Goal: Task Accomplishment & Management: Manage account settings

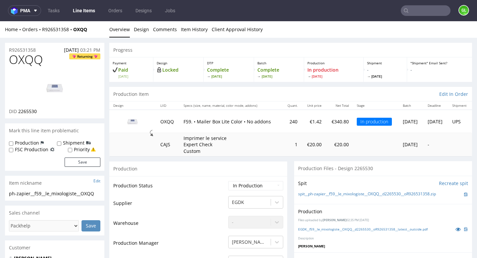
scroll to position [214, 0]
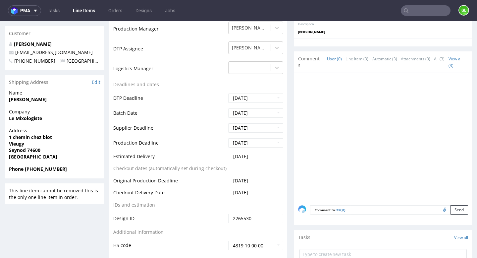
click at [410, 10] on input "text" at bounding box center [426, 10] width 50 height 11
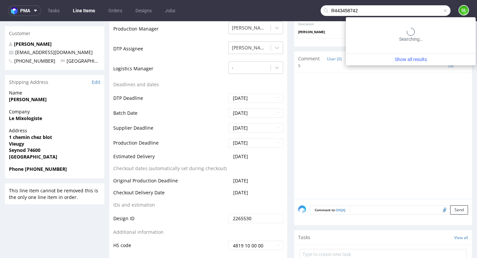
type input "R443458742"
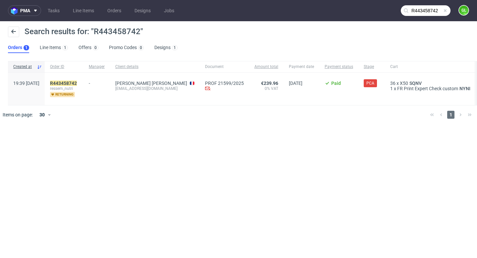
click at [84, 80] on div "R443458742 ressem_nutri returning" at bounding box center [64, 89] width 39 height 32
click at [77, 83] on mark "R443458742" at bounding box center [63, 83] width 27 height 5
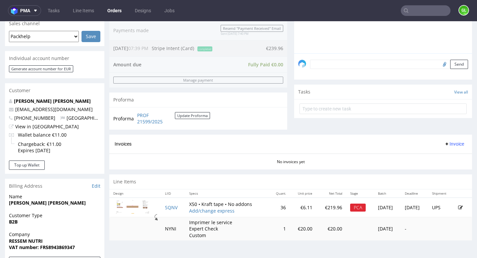
scroll to position [212, 0]
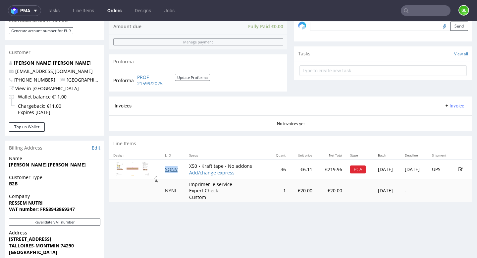
click at [165, 168] on link "SQNV" at bounding box center [171, 169] width 13 height 6
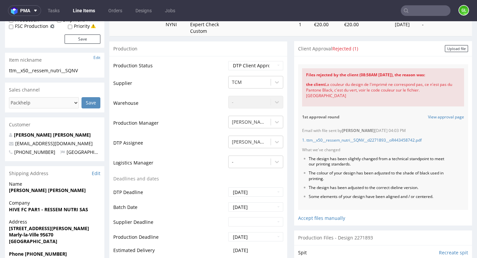
scroll to position [118, 0]
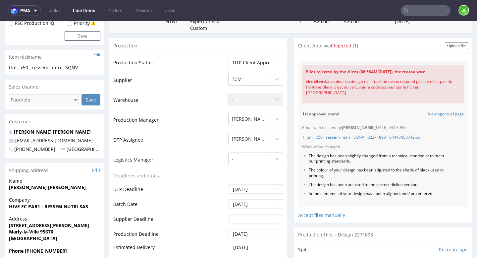
click at [451, 58] on div "Files rejected by the client (08:58AM 15 Oct 2025), the reason was: the client …" at bounding box center [383, 132] width 170 height 150
click at [415, 11] on input "text" at bounding box center [426, 10] width 50 height 11
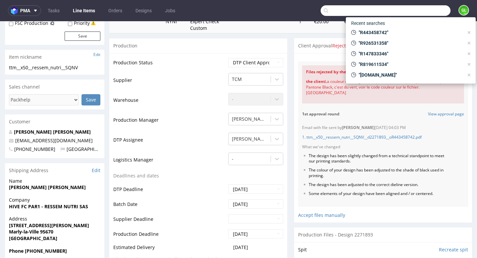
paste input "R637670227"
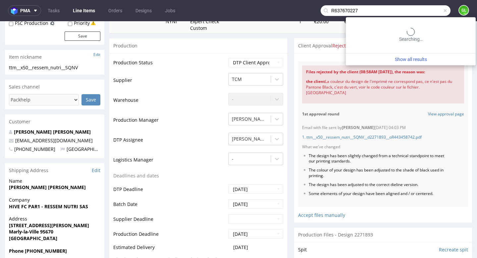
type input "R637670227"
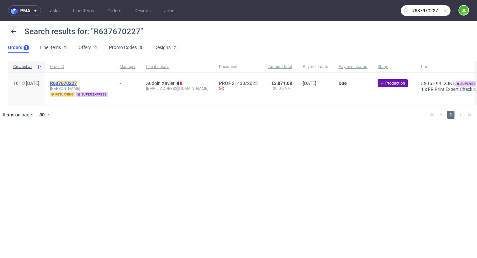
click at [77, 82] on mark "R637670227" at bounding box center [63, 83] width 27 height 5
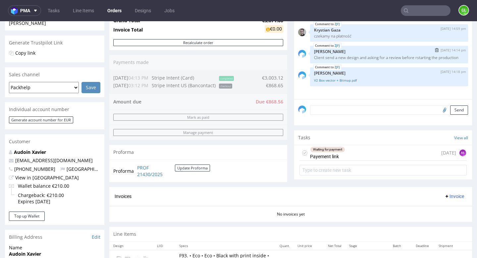
scroll to position [132, 0]
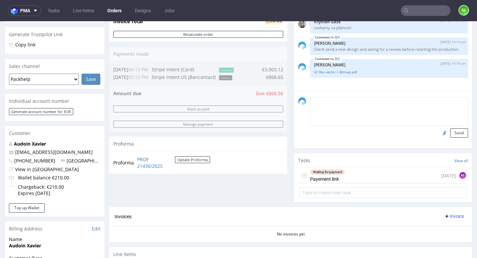
click at [326, 106] on textarea at bounding box center [389, 111] width 158 height 29
paste textarea "here’s a new link with a new visual (updated QR code"
click at [387, 108] on textarea "here’s a new link with a new visual (updated QR code" at bounding box center [389, 111] width 158 height 29
drag, startPoint x: 329, startPoint y: 108, endPoint x: 357, endPoint y: 107, distance: 28.2
click at [357, 107] on textarea "here’s a new link with a new visual updated QR code" at bounding box center [389, 111] width 158 height 29
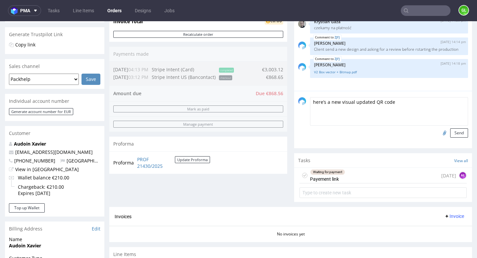
click at [404, 113] on textarea "here’s a new visual updated QR code" at bounding box center [389, 111] width 158 height 29
type textarea "here’s a new visual updated QR code"
click at [442, 137] on input "file" at bounding box center [443, 132] width 9 height 9
type input "C:\fakepath\V2 Box vector + Bitmap 1.pdf"
click at [455, 138] on button "Send" at bounding box center [460, 132] width 18 height 9
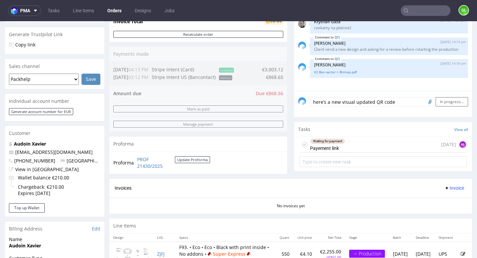
click at [401, 125] on div "Comments User (5) Order (0) Automatic (1) Attachments (1) All (6) View all (6) …" at bounding box center [383, 64] width 178 height 229
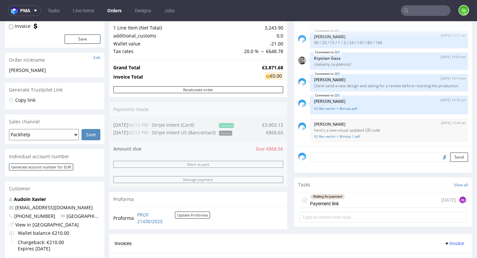
scroll to position [91, 0]
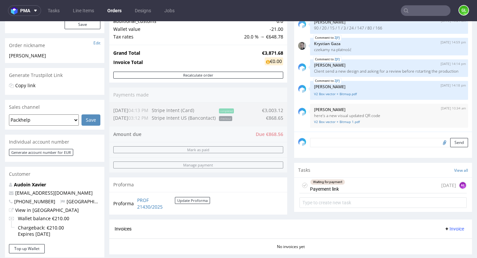
click at [374, 192] on div "Waiting for payment Payement link 9 days ago AŁ" at bounding box center [383, 186] width 167 height 16
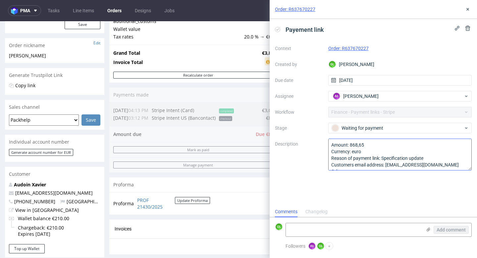
scroll to position [7, 0]
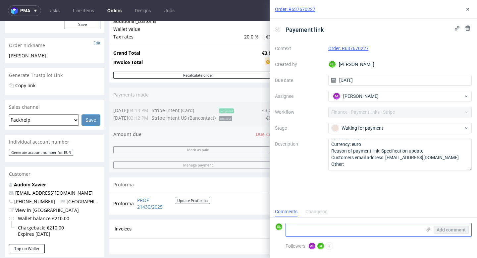
click at [322, 227] on textarea at bounding box center [354, 229] width 136 height 13
click at [317, 227] on textarea at bounding box center [354, 229] width 136 height 13
paste textarea "Can you resend me the link for extra payment please?"
click at [323, 229] on textarea "Can you resend me the link for extra payment please?" at bounding box center [354, 229] width 136 height 13
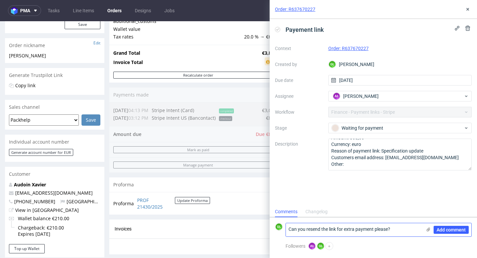
click at [289, 229] on textarea "Can you resend the link for extra payment please?" at bounding box center [354, 229] width 136 height 13
type textarea "Client ask : Can you resend the link for extra payment please?"
click at [445, 229] on span "Add comment" at bounding box center [451, 229] width 29 height 5
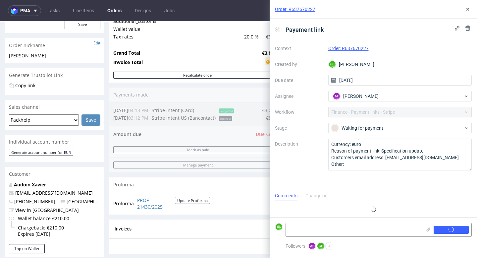
scroll to position [0, 0]
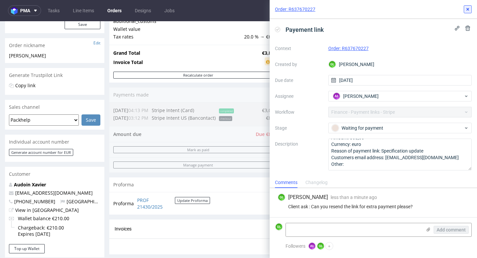
click at [467, 9] on icon at bounding box center [467, 9] width 5 height 5
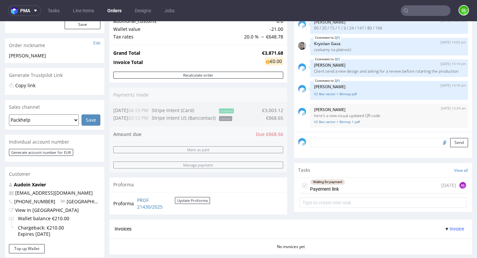
click at [423, 11] on input "text" at bounding box center [426, 10] width 50 height 11
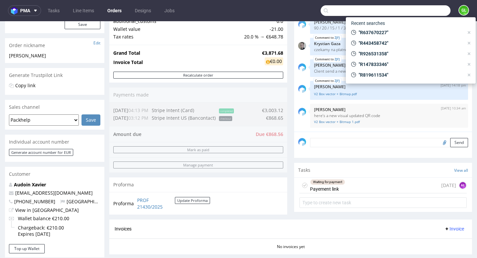
paste input "R661675184"
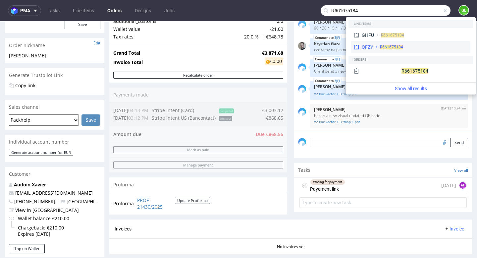
type input "R661675184"
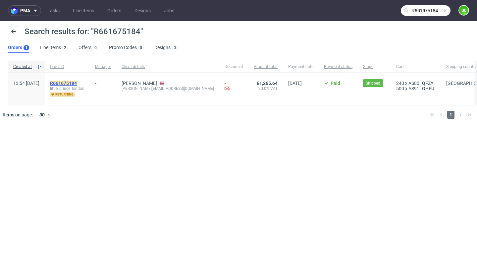
click at [77, 83] on mark "R661675184" at bounding box center [63, 83] width 27 height 5
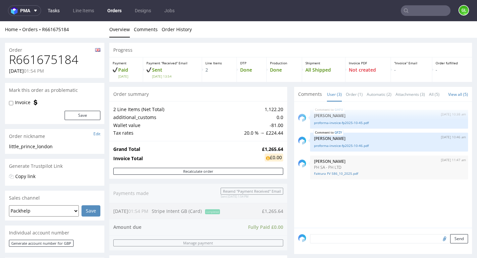
click at [56, 11] on link "Tasks" at bounding box center [54, 10] width 20 height 11
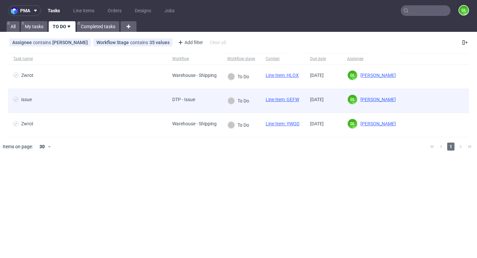
click at [119, 101] on span "issue" at bounding box center [87, 101] width 149 height 8
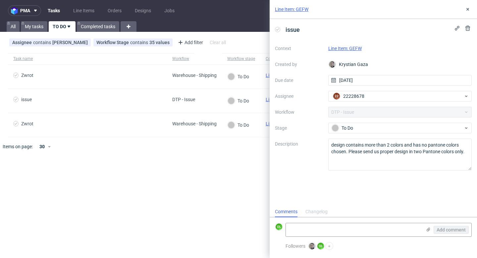
scroll to position [5, 0]
click at [357, 49] on link "Line Item: GEFW" at bounding box center [345, 48] width 33 height 5
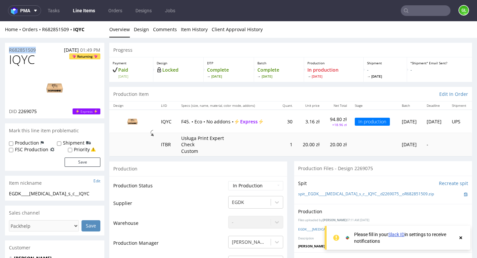
drag, startPoint x: 40, startPoint y: 49, endPoint x: 5, endPoint y: 49, distance: 34.5
click at [5, 49] on div "R682851509 01.10.2025 01:49 PM" at bounding box center [54, 48] width 99 height 11
copy p "R682851509"
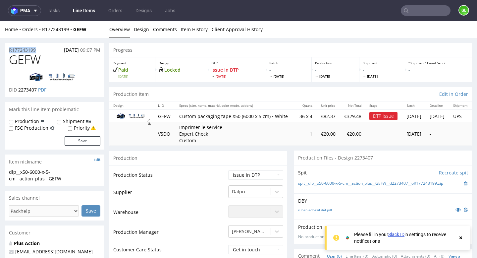
drag, startPoint x: 41, startPoint y: 51, endPoint x: 7, endPoint y: 53, distance: 34.2
click at [7, 53] on div "R177243199 09.10.2025 09:07 PM" at bounding box center [54, 48] width 99 height 11
copy p "R177243199"
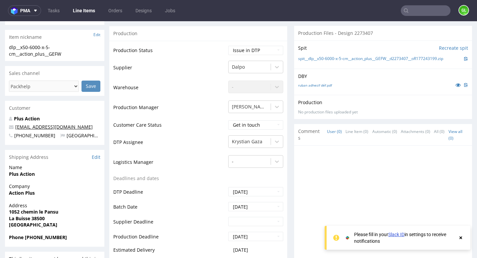
drag, startPoint x: 89, startPoint y: 129, endPoint x: 16, endPoint y: 129, distance: 72.9
click at [16, 129] on p "actionplusdepannage@gmail.com" at bounding box center [54, 127] width 91 height 7
copy link "actionplusdepannage@gmail.com"
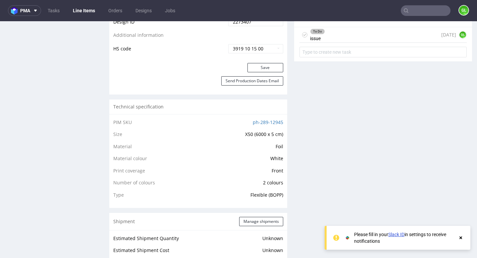
scroll to position [358, 0]
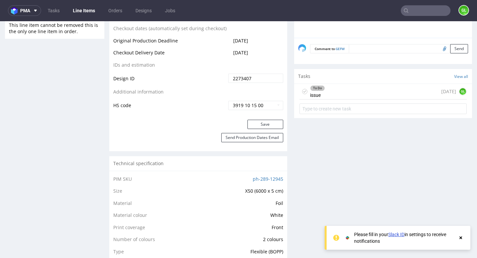
click at [364, 96] on div "To Do issue 1 day ago GL" at bounding box center [383, 92] width 167 height 16
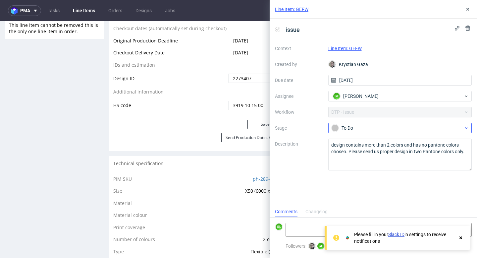
scroll to position [5, 0]
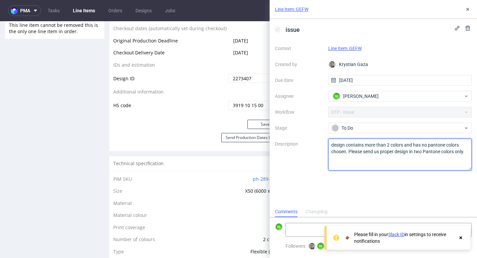
drag, startPoint x: 332, startPoint y: 144, endPoint x: 461, endPoint y: 155, distance: 130.1
click at [461, 155] on textarea "design contains more than 2 colors and has no pantone colors chosen. Please sen…" at bounding box center [401, 155] width 144 height 32
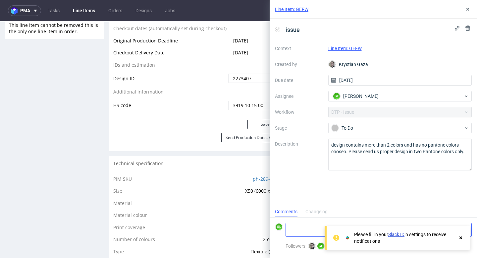
click at [306, 225] on textarea at bounding box center [354, 229] width 136 height 13
paste textarea "https://app-eu1.hubspot.com/contacts/25600958/record/0-5/252200332535/"
type textarea "https://app-eu1.hubspot.com/contacts/25600958/record/0-5/252200332535/"
click at [463, 236] on icon at bounding box center [461, 237] width 6 height 5
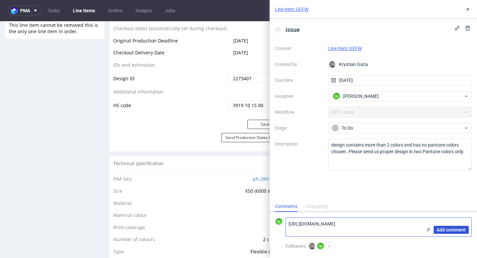
click at [461, 229] on span "Add comment" at bounding box center [451, 229] width 29 height 5
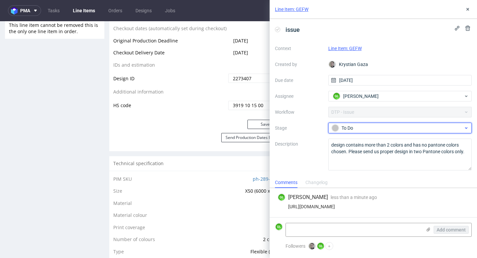
click at [386, 130] on div "To Do" at bounding box center [398, 127] width 132 height 7
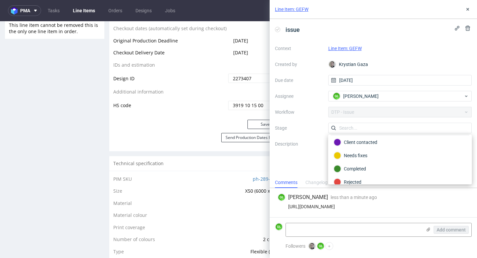
scroll to position [45, 0]
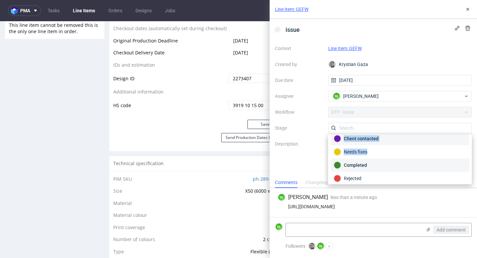
drag, startPoint x: 367, startPoint y: 164, endPoint x: 383, endPoint y: 141, distance: 28.5
click at [383, 141] on div "To Do In progress Need information Client contacted Needs fixes Completed Rejec…" at bounding box center [400, 138] width 139 height 93
click at [383, 141] on div "Client contacted" at bounding box center [400, 138] width 133 height 7
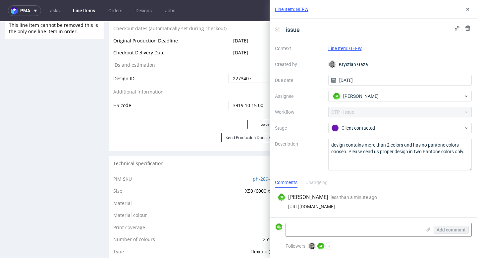
click at [323, 120] on div "Context Line Item: GEFW Created by Krystian Gaza Due date 14/10/2025 Assignee G…" at bounding box center [373, 106] width 197 height 127
click at [469, 9] on icon at bounding box center [467, 9] width 5 height 5
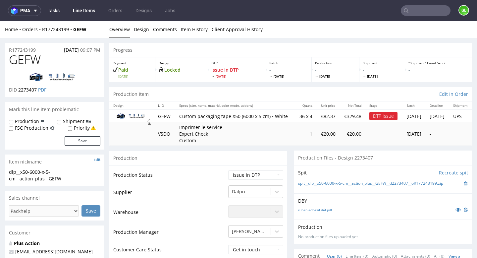
click at [55, 12] on link "Tasks" at bounding box center [54, 10] width 20 height 11
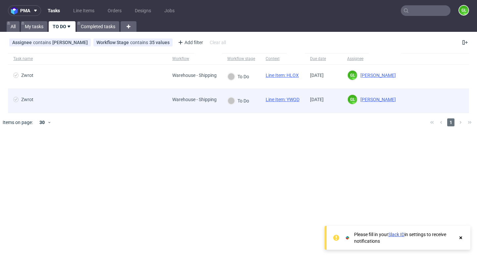
click at [289, 98] on link "Line Item: YWQD" at bounding box center [283, 99] width 34 height 5
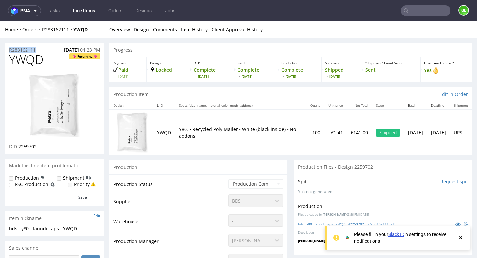
drag, startPoint x: 37, startPoint y: 48, endPoint x: 7, endPoint y: 49, distance: 30.5
click at [7, 49] on div "R283162111 11.09.2025 04:23 PM" at bounding box center [54, 48] width 99 height 11
copy p "R283162111"
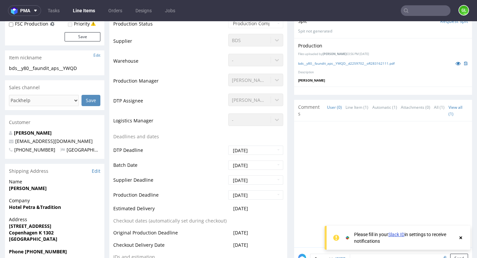
scroll to position [177, 0]
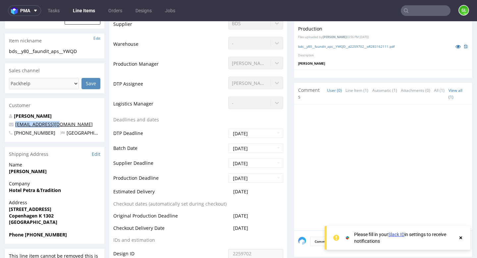
drag, startPoint x: 58, startPoint y: 127, endPoint x: 16, endPoint y: 127, distance: 41.8
click at [16, 127] on p "hello@faundit.com" at bounding box center [54, 124] width 91 height 7
copy link "hello@faundit.com"
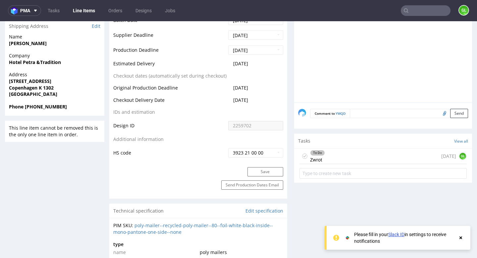
scroll to position [307, 0]
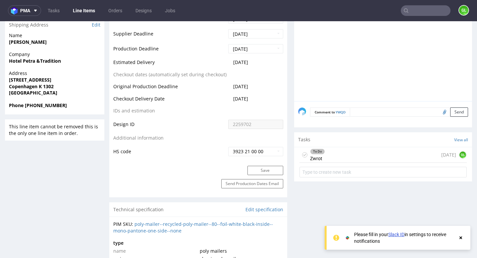
click at [357, 147] on div "To Do Zwrot 2 days ago GL" at bounding box center [383, 155] width 167 height 16
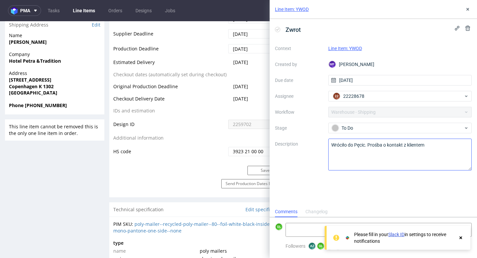
scroll to position [5, 0]
click at [306, 227] on textarea at bounding box center [354, 229] width 136 height 13
paste textarea "https://app-eu1.hubspot.com/contacts/25600958/record/0-5/251703766225/"
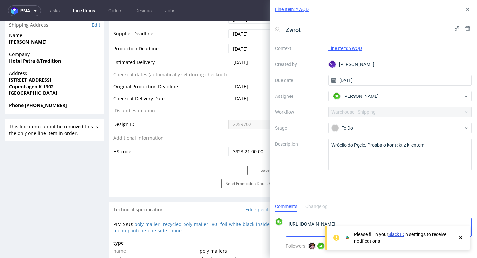
scroll to position [0, 0]
type textarea "https://app-eu1.hubspot.com/contacts/25600958/record/0-5/251703766225/"
click at [461, 238] on use at bounding box center [461, 237] width 3 height 3
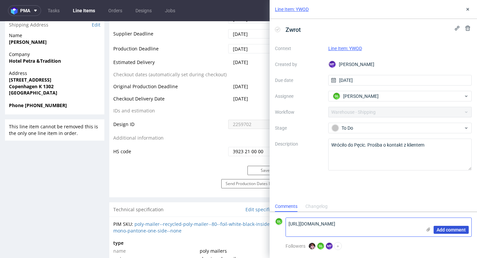
click at [455, 229] on span "Add comment" at bounding box center [451, 229] width 29 height 5
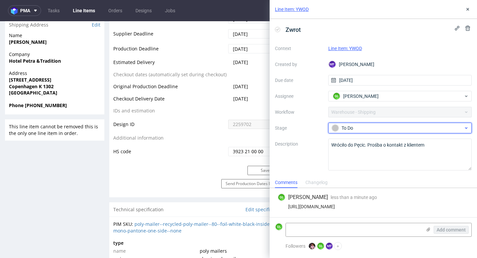
click at [417, 124] on span "To Do" at bounding box center [398, 128] width 133 height 8
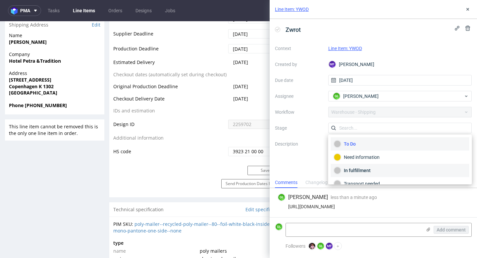
click at [368, 167] on div "In fulfillment" at bounding box center [400, 170] width 133 height 7
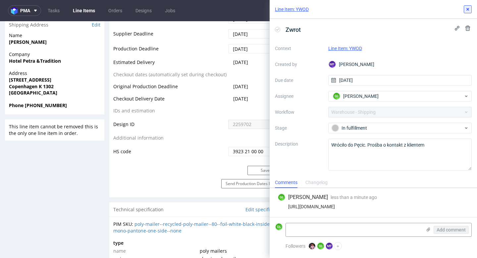
click at [466, 7] on icon at bounding box center [467, 9] width 5 height 5
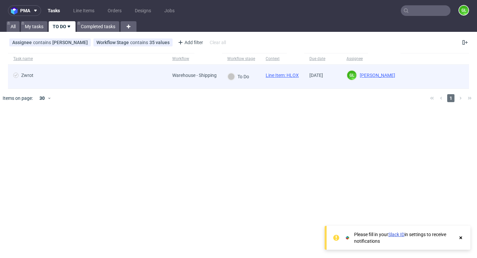
click at [104, 73] on span "Zwrot" at bounding box center [87, 77] width 149 height 8
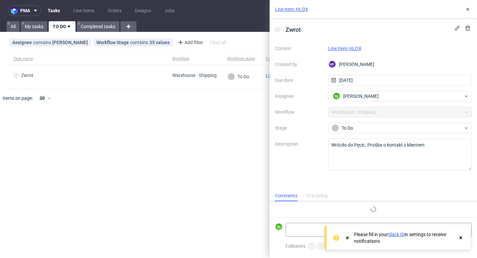
scroll to position [5, 0]
click at [354, 50] on link "Line Item: HLOX" at bounding box center [345, 48] width 33 height 5
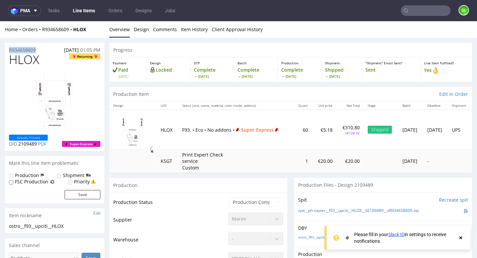
drag, startPoint x: 40, startPoint y: 50, endPoint x: 7, endPoint y: 51, distance: 33.5
click at [7, 51] on div "R934658609 [DATE] 01:05 PM" at bounding box center [54, 48] width 99 height 11
copy p "R934658609"
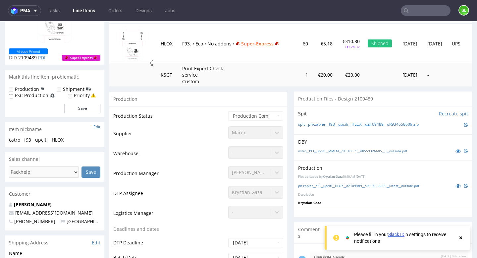
scroll to position [205, 0]
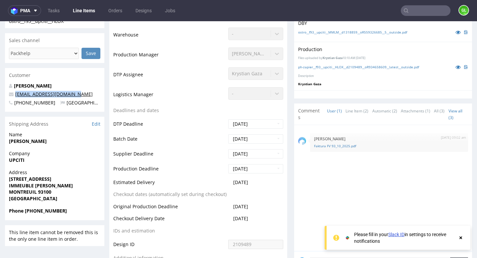
drag, startPoint x: 77, startPoint y: 95, endPoint x: 16, endPoint y: 96, distance: 61.3
click at [16, 96] on p "[EMAIL_ADDRESS][DOMAIN_NAME]" at bounding box center [54, 94] width 91 height 7
copy link "[EMAIL_ADDRESS][DOMAIN_NAME]"
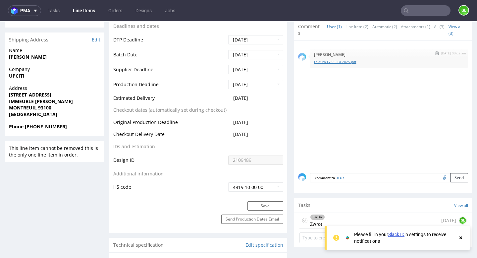
scroll to position [395, 0]
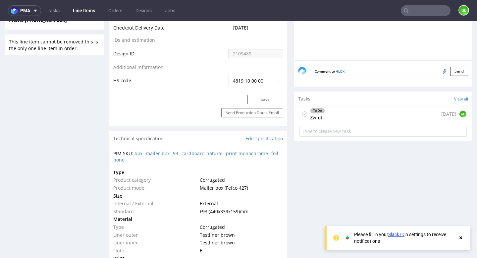
click at [359, 114] on div "To Do Zwrot [DATE] GL" at bounding box center [383, 114] width 167 height 16
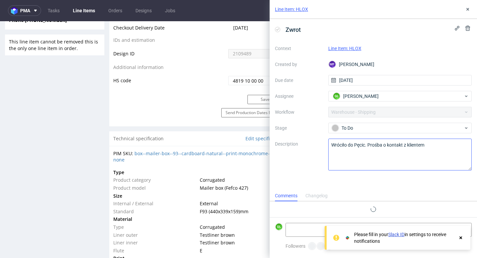
scroll to position [5, 0]
click at [308, 223] on textarea at bounding box center [354, 229] width 136 height 13
paste textarea "[URL][DOMAIN_NAME]"
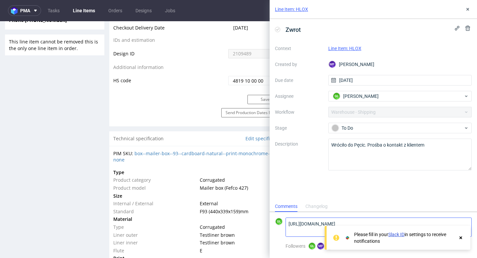
scroll to position [0, 0]
type textarea "[URL][DOMAIN_NAME]"
click at [460, 238] on use at bounding box center [461, 237] width 3 height 3
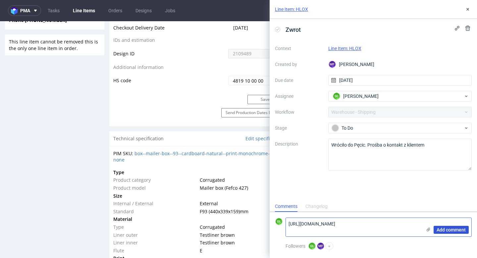
click at [461, 232] on button "Add comment" at bounding box center [451, 230] width 35 height 8
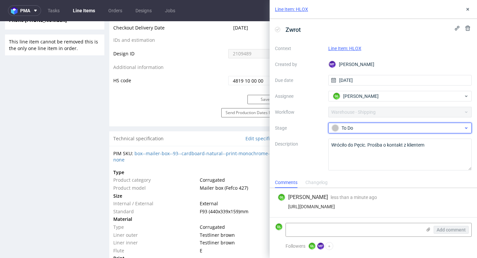
click at [379, 128] on div "To Do" at bounding box center [398, 127] width 132 height 7
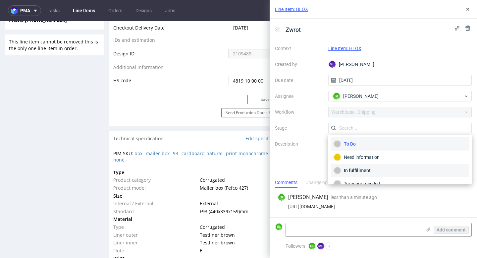
click at [345, 174] on div "In fulfillment" at bounding box center [400, 170] width 133 height 7
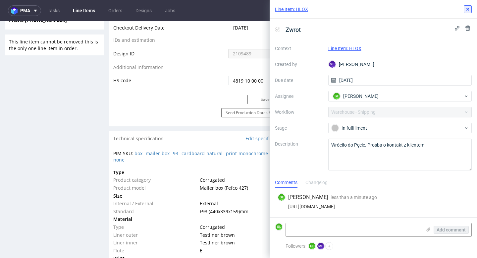
click at [469, 8] on use at bounding box center [468, 9] width 3 height 3
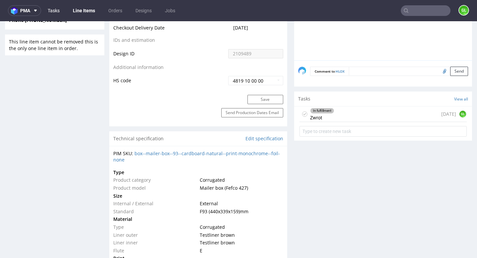
click at [52, 13] on link "Tasks" at bounding box center [54, 10] width 20 height 11
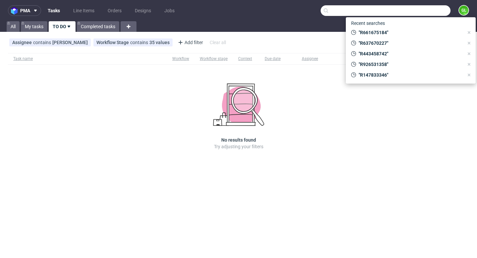
click at [426, 13] on input "text" at bounding box center [386, 10] width 130 height 11
paste input "R934658609"
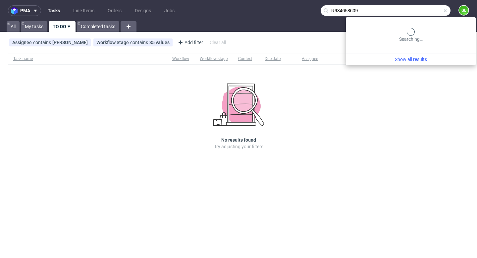
type input "R934658609"
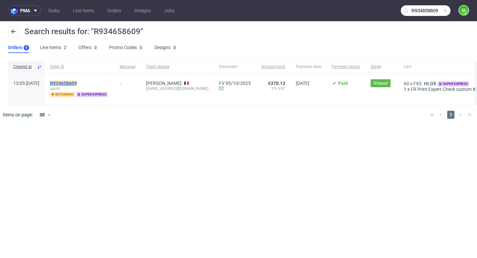
click at [77, 82] on mark "R934658609" at bounding box center [63, 83] width 27 height 5
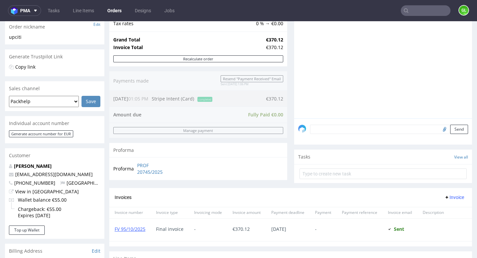
scroll to position [162, 0]
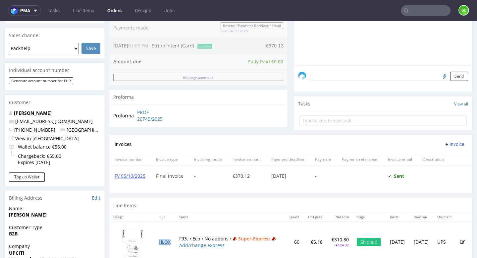
click at [163, 241] on link "HLOX" at bounding box center [165, 242] width 12 height 6
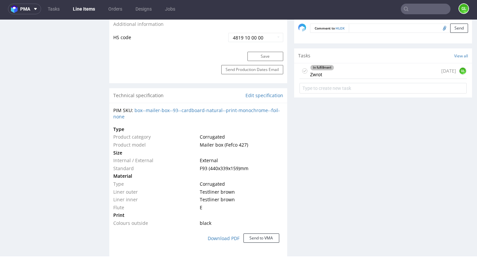
scroll to position [435, 0]
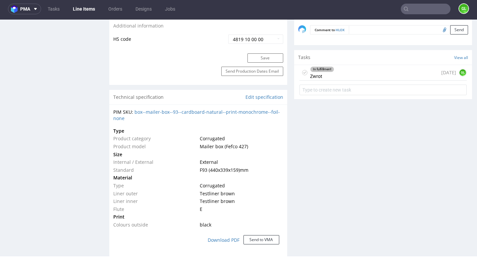
click at [352, 72] on div "In fulfillment Zwrot today GL" at bounding box center [383, 73] width 167 height 16
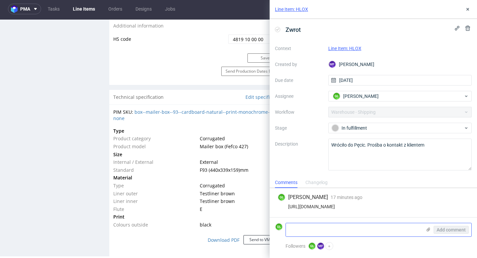
click at [326, 226] on textarea at bounding box center [354, 229] width 136 height 13
type textarea "A"
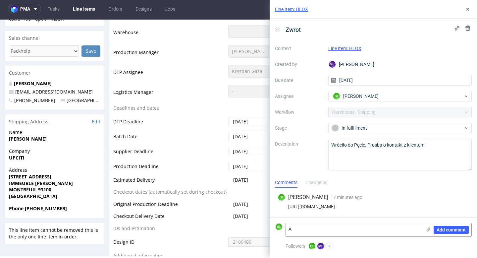
scroll to position [241, 0]
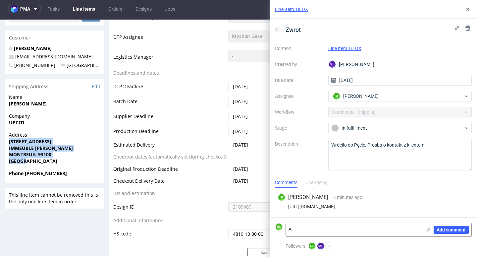
drag, startPoint x: 10, startPoint y: 141, endPoint x: 56, endPoint y: 164, distance: 52.0
click at [56, 164] on div "Address 261 RUE DE PARIS IMMEUBLE LE MELIES MONTREUIL 93100 France" at bounding box center [54, 151] width 99 height 38
copy p "261 RUE DE PARIS IMMEUBLE LE MELIES MONTREUIL 93100 France"
click at [299, 228] on textarea "A" at bounding box center [354, 229] width 136 height 13
paste textarea "261 RUE DE PARIS IMMEUBLE LE MELIES MONTREUIL 93100 France"
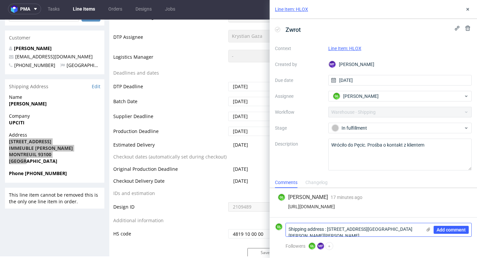
scroll to position [0, 0]
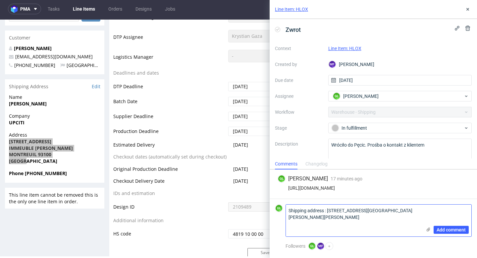
click at [329, 210] on textarea "Shipping address : 261 RUE DE PARIS IMMEUBLE LE MELIES MONTREUIL 93100 France" at bounding box center [354, 221] width 136 height 32
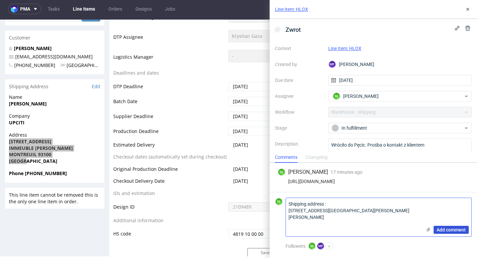
type textarea "Shipping address : 261 RUE DE PARIS IMMEUBLE LE MELIES MONTREUIL 93100 France"
click at [442, 231] on span "Add comment" at bounding box center [451, 229] width 29 height 5
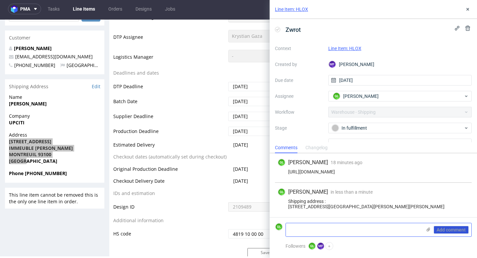
scroll to position [3, 0]
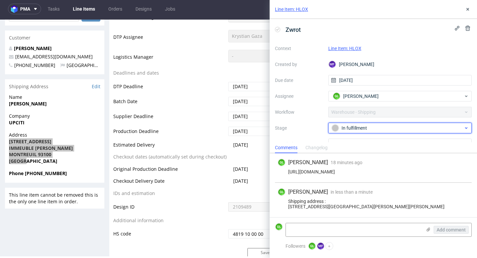
click at [366, 126] on div "In fulfillment" at bounding box center [398, 127] width 132 height 7
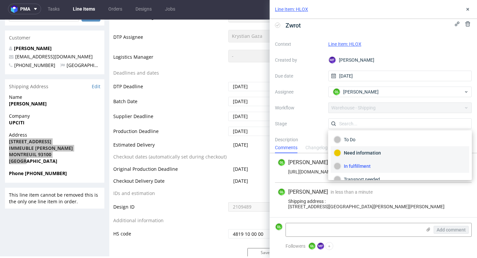
scroll to position [35, 0]
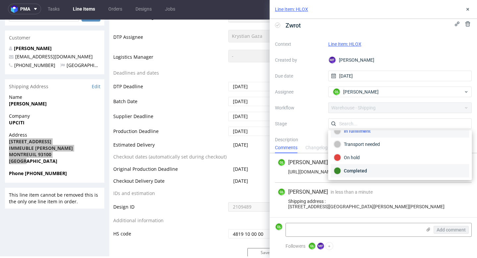
click at [356, 173] on div "Completed" at bounding box center [400, 170] width 133 height 7
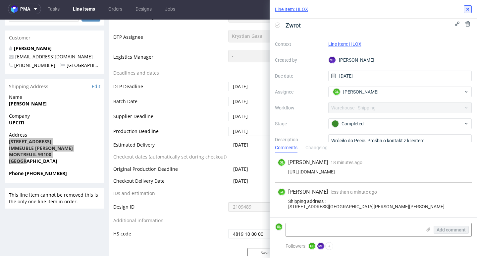
click at [469, 9] on icon at bounding box center [467, 9] width 5 height 5
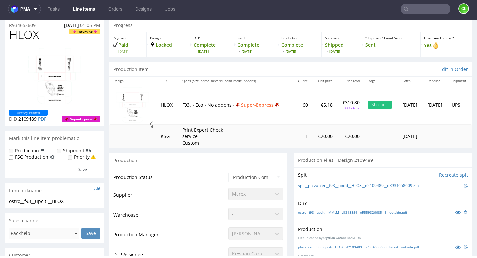
scroll to position [20, 0]
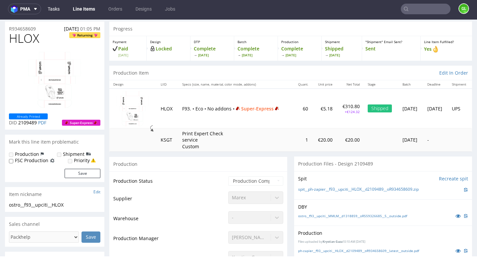
click at [55, 9] on link "Tasks" at bounding box center [54, 9] width 20 height 11
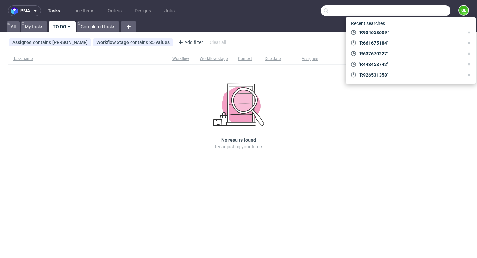
click at [418, 12] on input "text" at bounding box center [386, 10] width 130 height 11
paste input "Pavle Zoric"
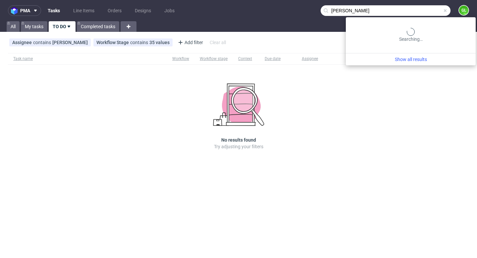
type input "Pavle Zoric"
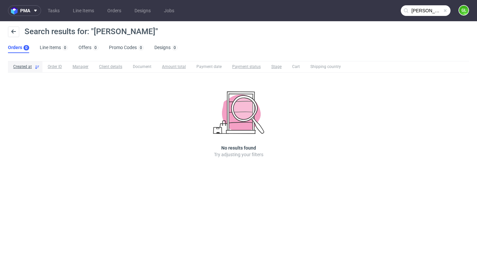
click at [447, 11] on span at bounding box center [445, 10] width 5 height 5
click at [429, 9] on input "text" at bounding box center [426, 10] width 50 height 11
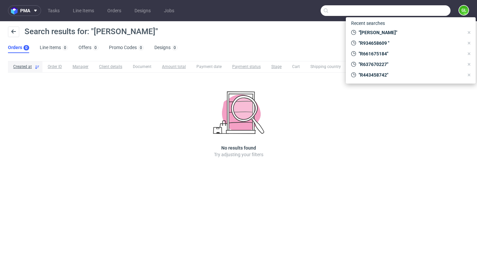
paste input "R147833346"
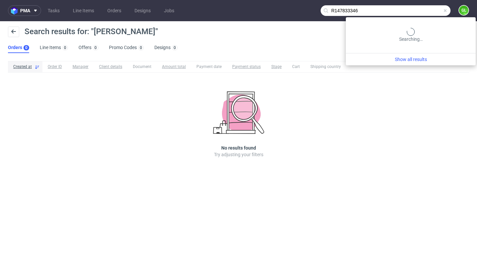
type input "R147833346"
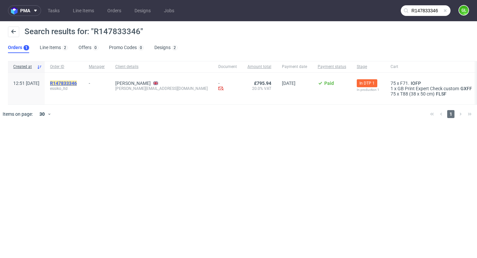
click at [77, 82] on mark "R147833346" at bounding box center [63, 83] width 27 height 5
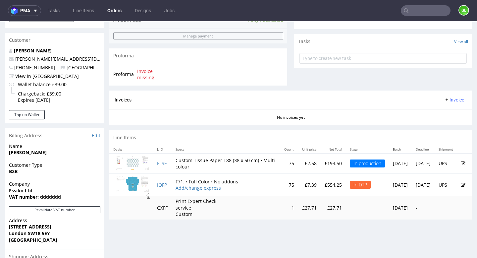
scroll to position [238, 0]
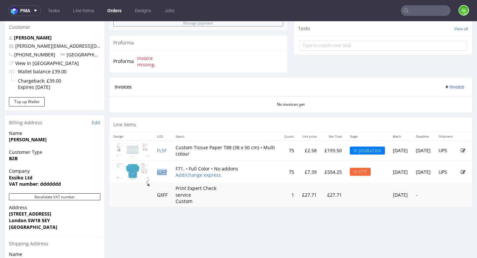
click at [164, 170] on link "IOFP" at bounding box center [162, 172] width 10 height 6
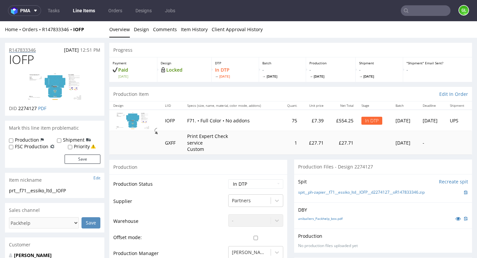
click at [29, 50] on p "R147833346" at bounding box center [22, 50] width 27 height 7
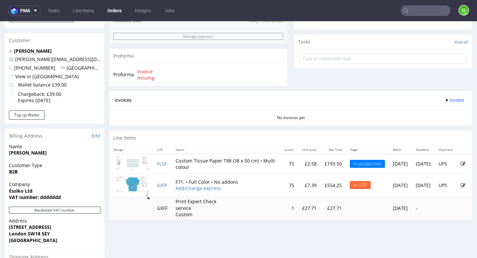
scroll to position [306, 0]
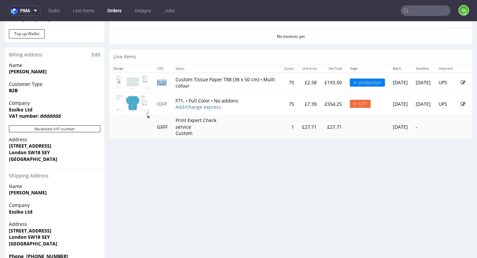
click at [161, 82] on link "FLSF" at bounding box center [162, 82] width 10 height 6
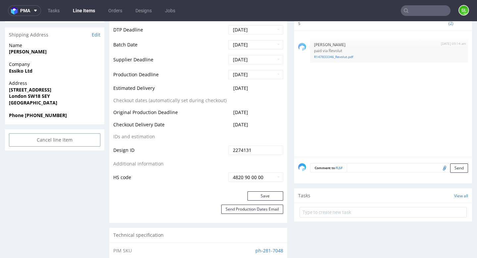
scroll to position [254, 0]
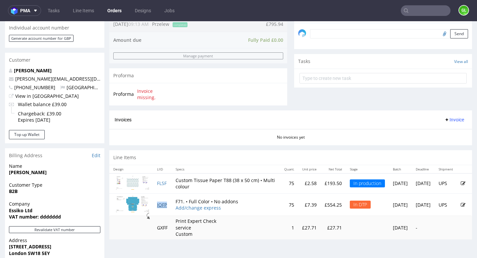
scroll to position [205, 0]
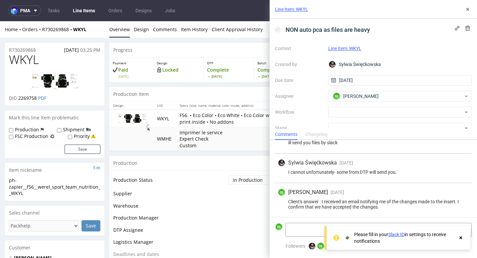
scroll to position [16, 0]
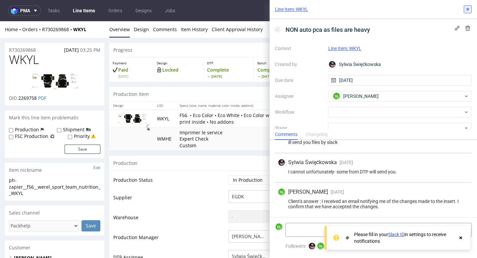
click at [469, 9] on icon at bounding box center [467, 9] width 5 height 5
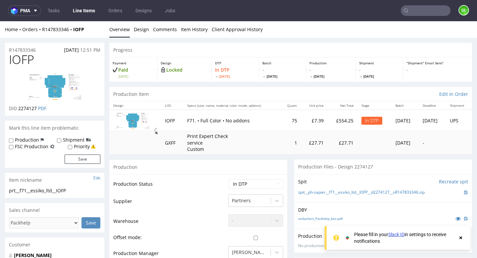
click at [416, 8] on input "text" at bounding box center [426, 10] width 50 height 11
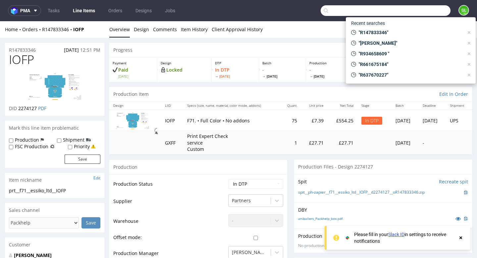
paste input "R517531222"
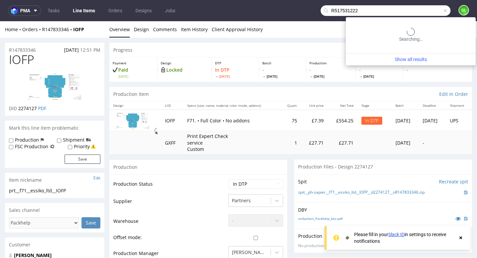
type input "R517531222"
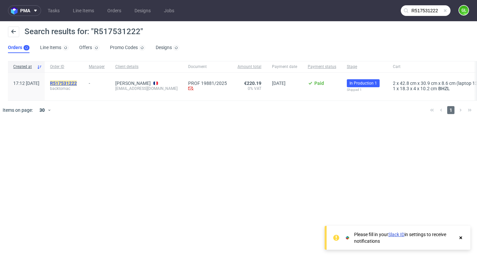
click at [77, 83] on mark "R517531222" at bounding box center [63, 83] width 27 height 5
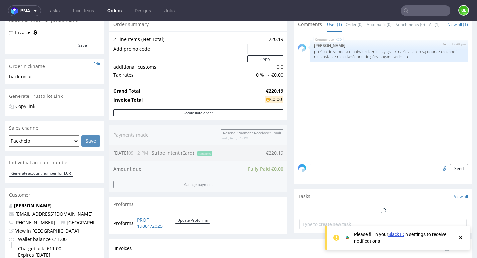
scroll to position [186, 0]
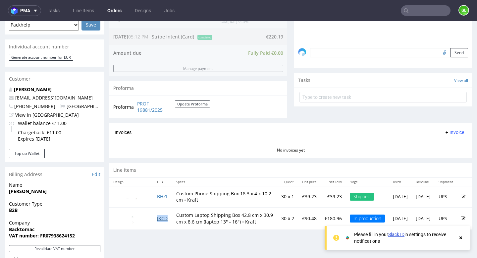
click at [164, 219] on link "JKCD" at bounding box center [162, 218] width 11 height 6
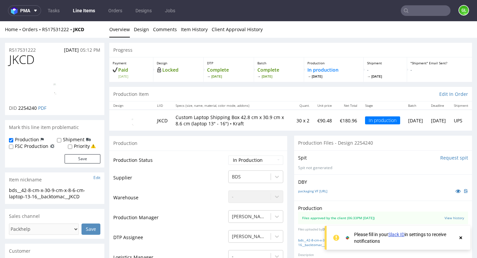
click at [462, 238] on use at bounding box center [461, 237] width 3 height 3
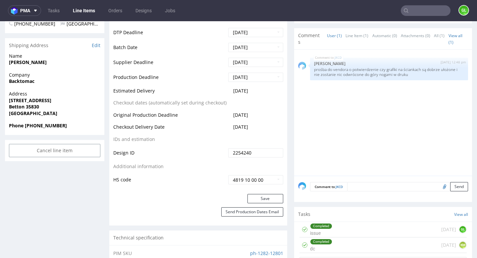
scroll to position [255, 0]
